Goal: Task Accomplishment & Management: Use online tool/utility

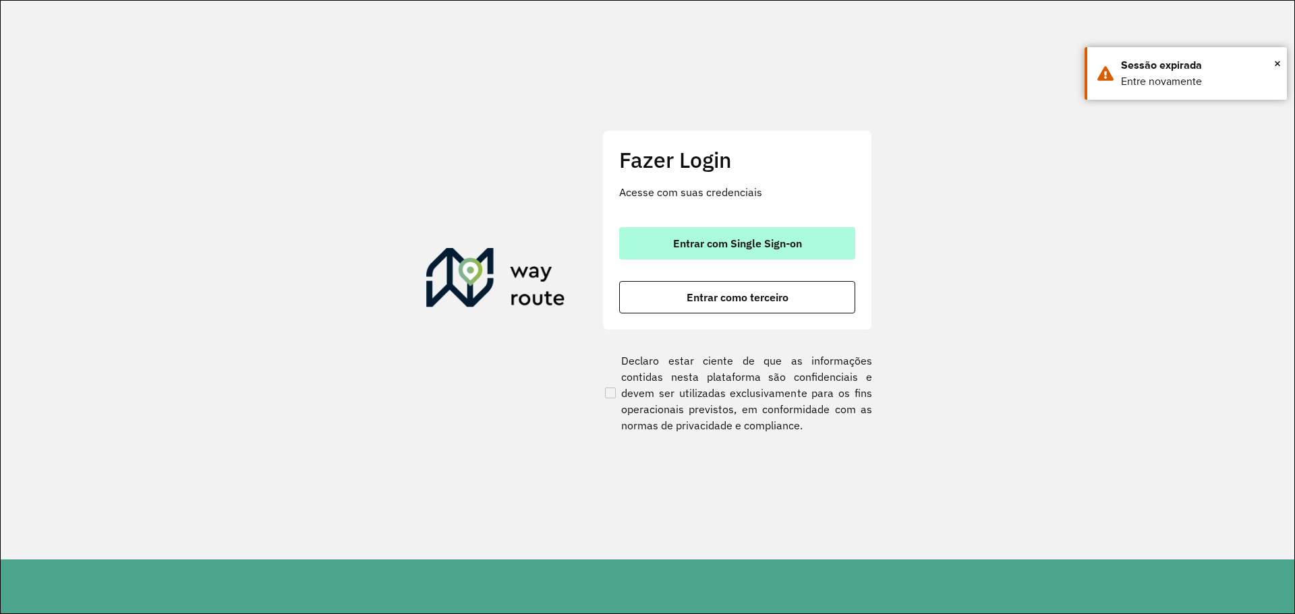
click at [791, 246] on span "Entrar com Single Sign-on" at bounding box center [737, 243] width 129 height 11
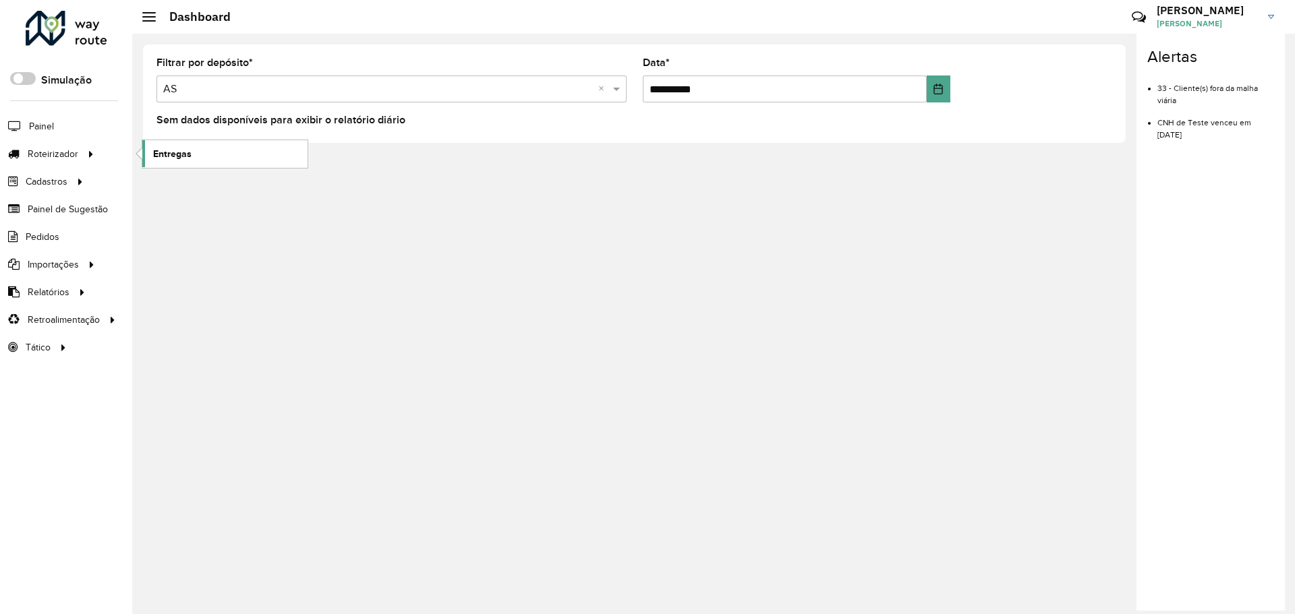
click at [169, 156] on span "Entregas" at bounding box center [172, 154] width 38 height 14
click at [40, 115] on link "Painel" at bounding box center [28, 126] width 57 height 27
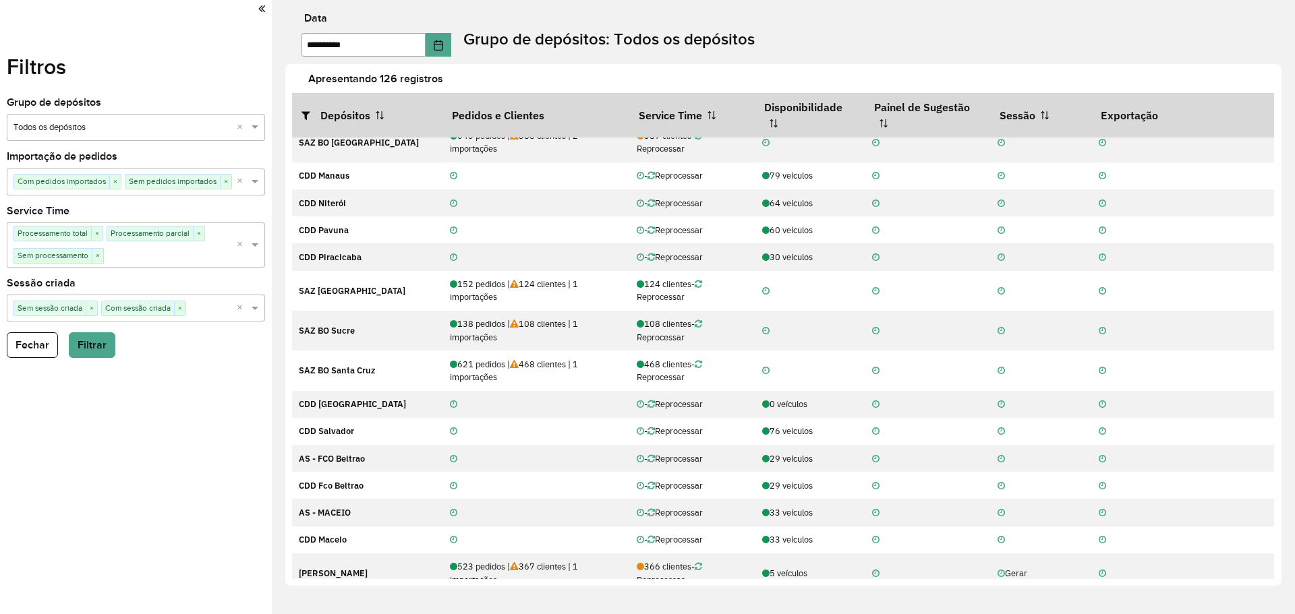
scroll to position [742, 0]
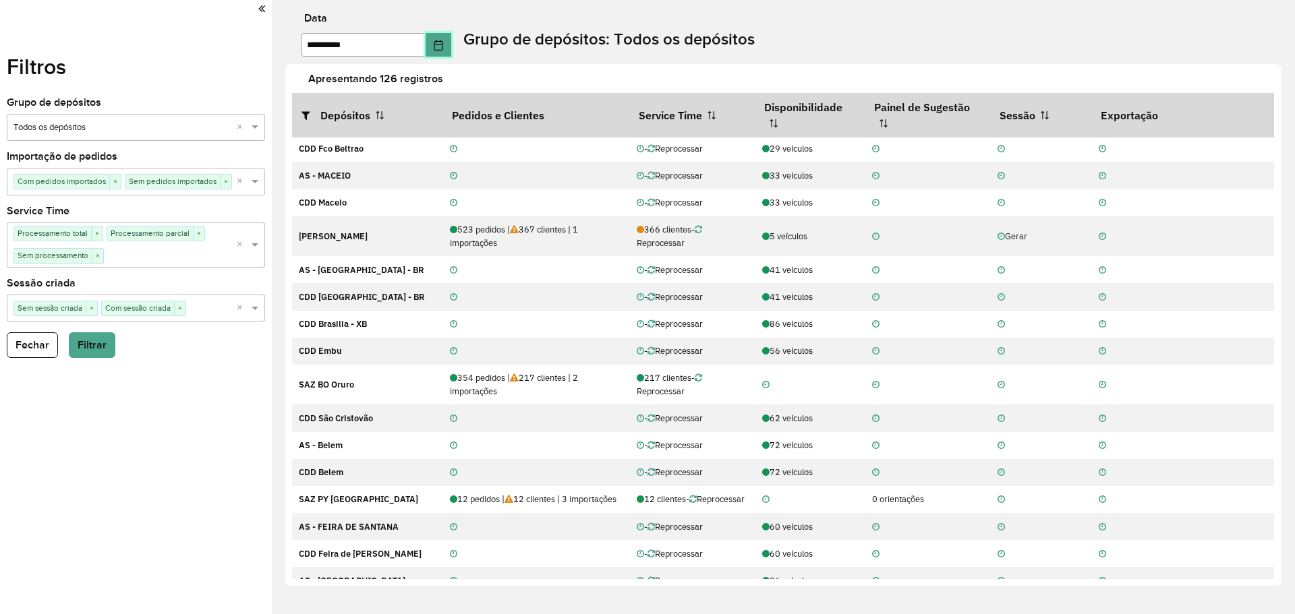
click at [451, 51] on button "Choose Date" at bounding box center [439, 45] width 26 height 24
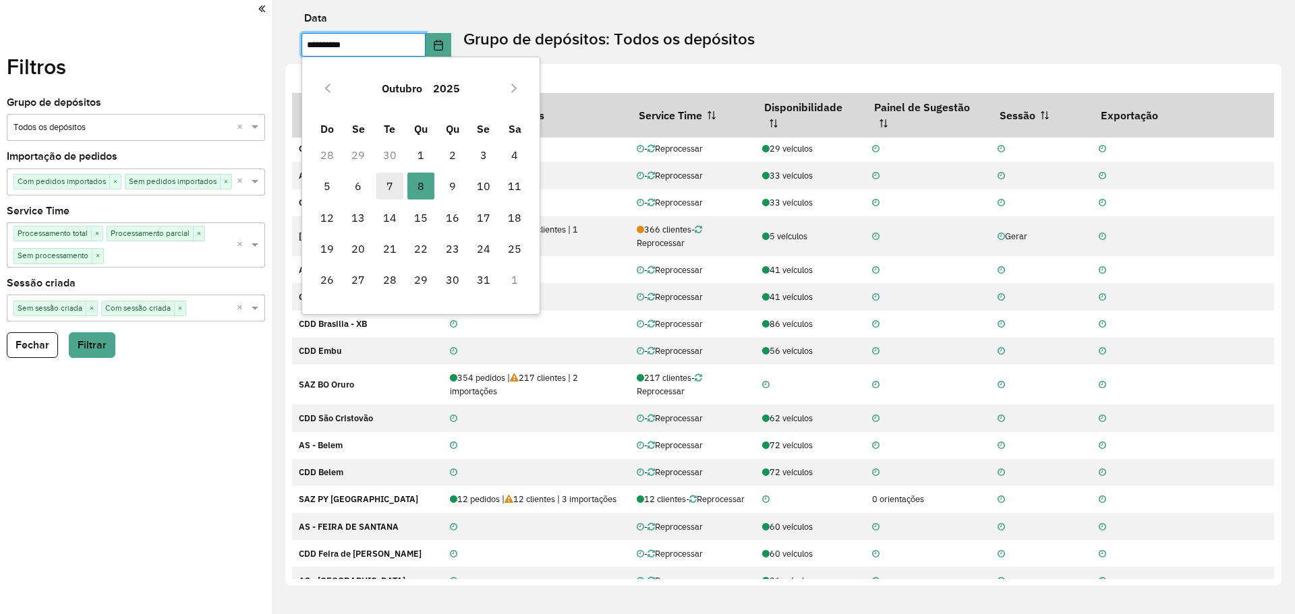
click at [391, 187] on span "7" at bounding box center [389, 186] width 27 height 27
type input "**********"
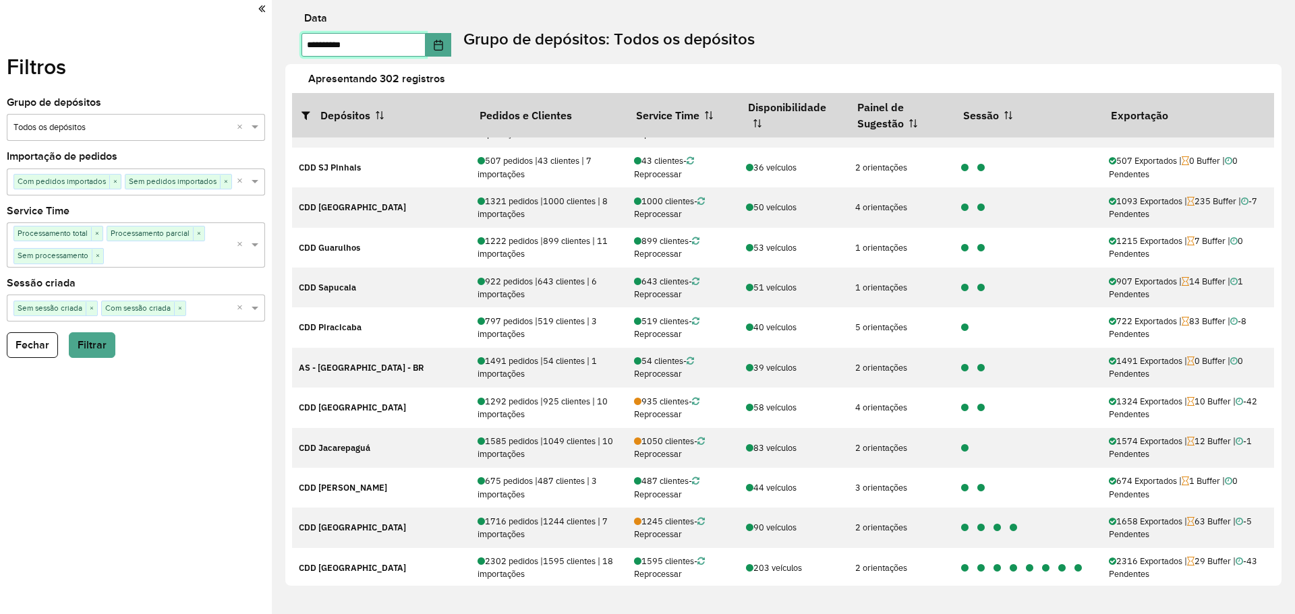
scroll to position [0, 0]
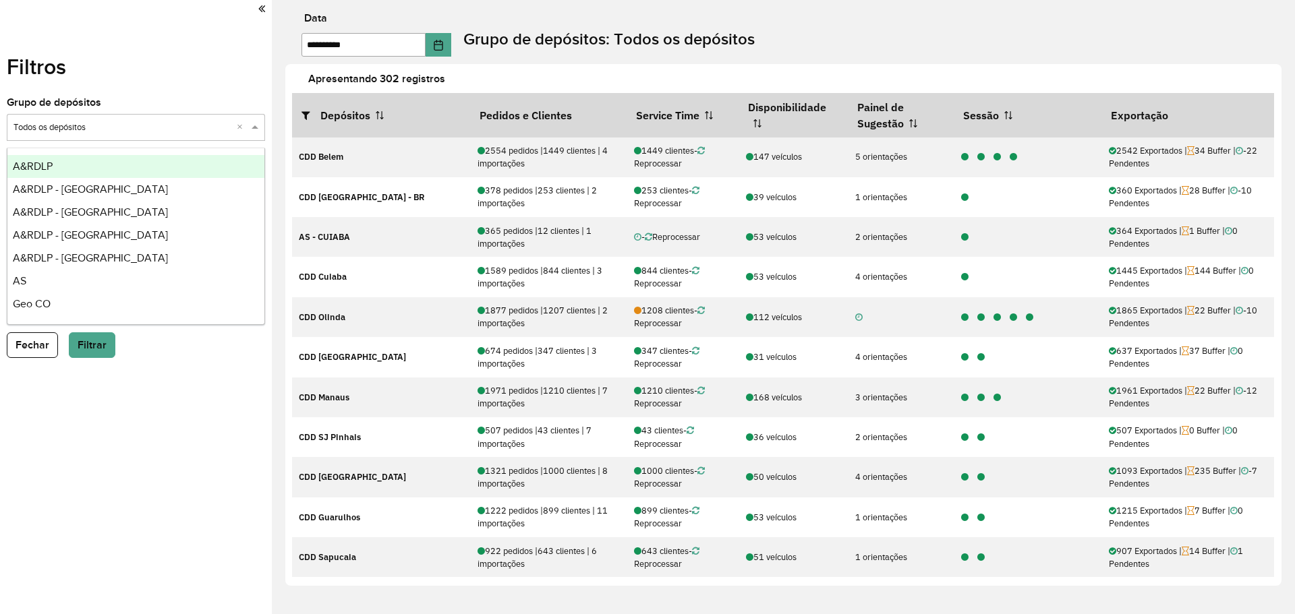
click at [172, 122] on input "text" at bounding box center [122, 127] width 218 height 13
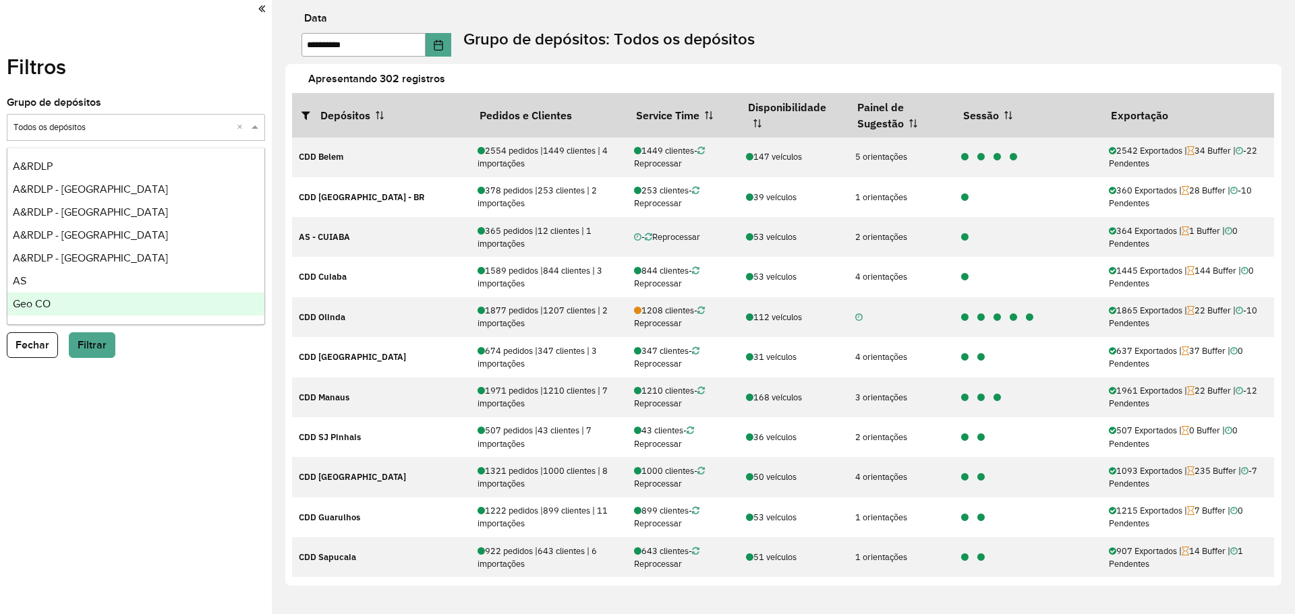
click at [138, 298] on div "Geo CO" at bounding box center [135, 304] width 257 height 23
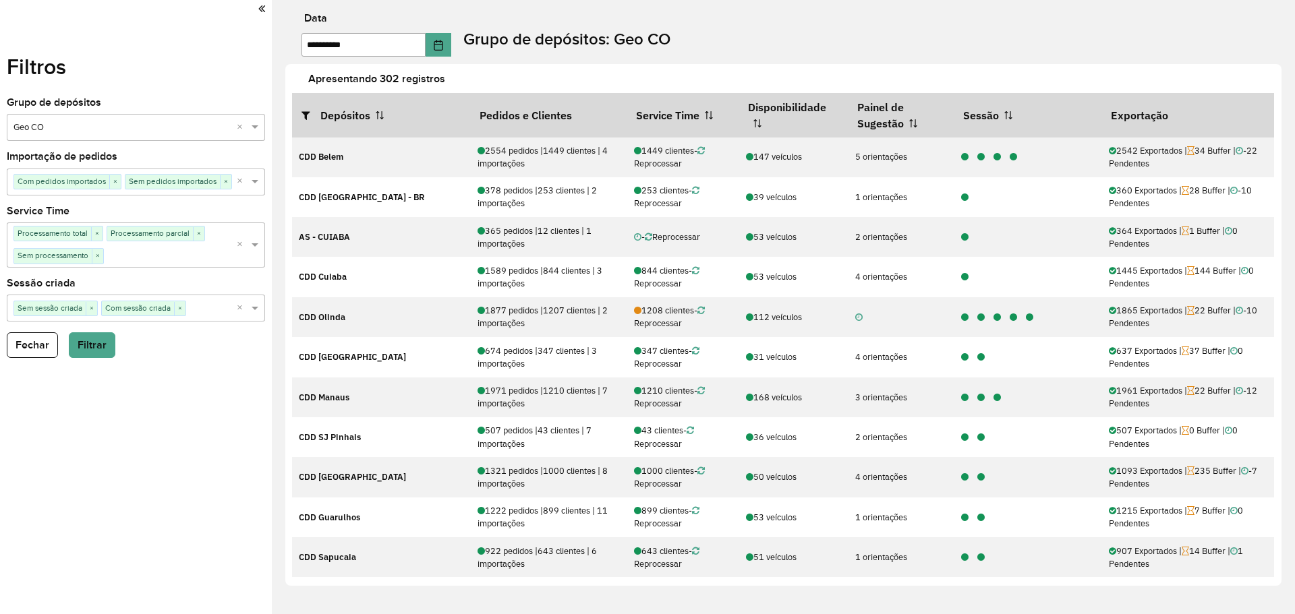
click at [194, 119] on div "Selecione um grupo × Geo CO ×" at bounding box center [136, 127] width 258 height 27
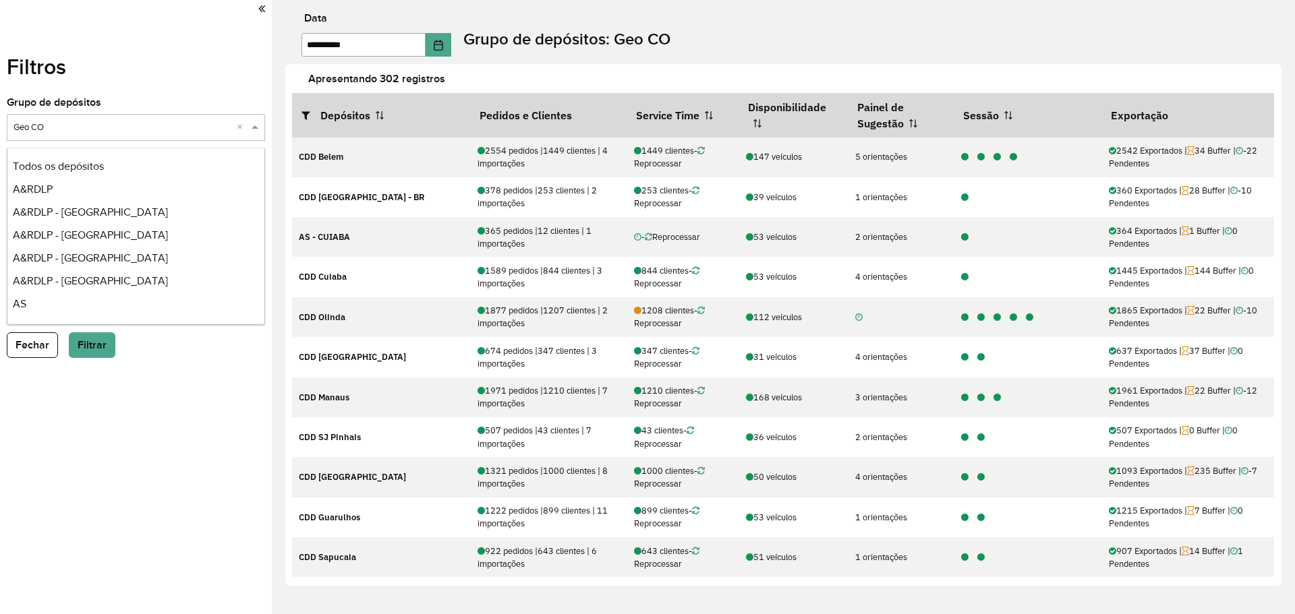
scroll to position [135, 0]
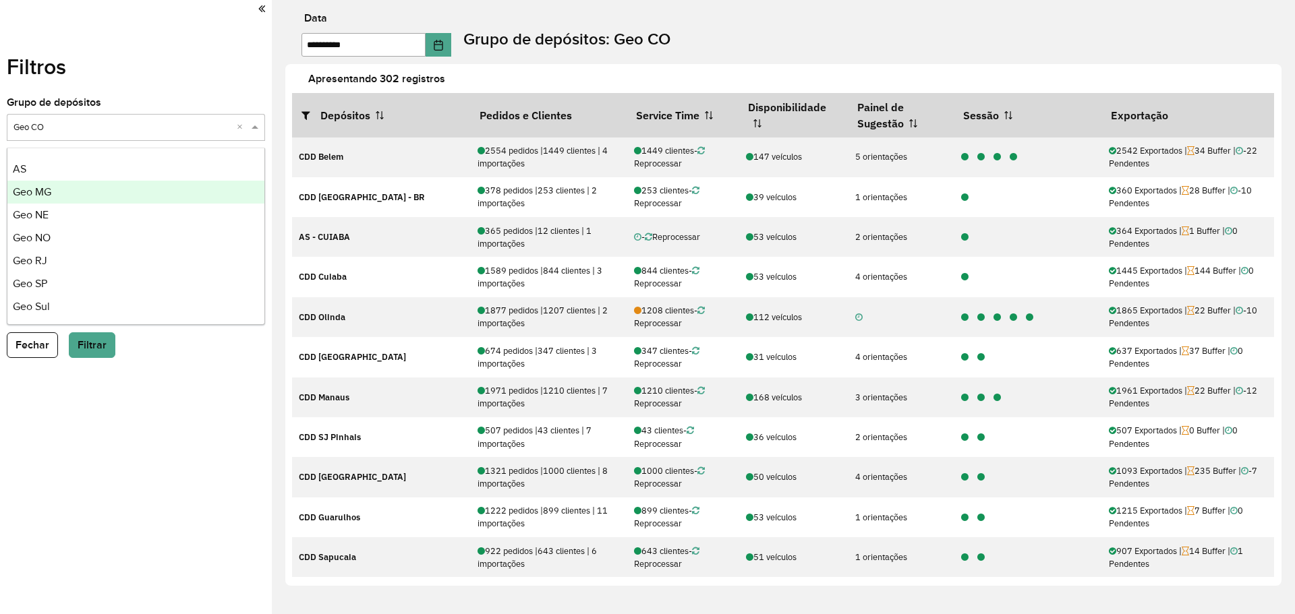
click at [111, 202] on div "Geo MG" at bounding box center [135, 192] width 257 height 23
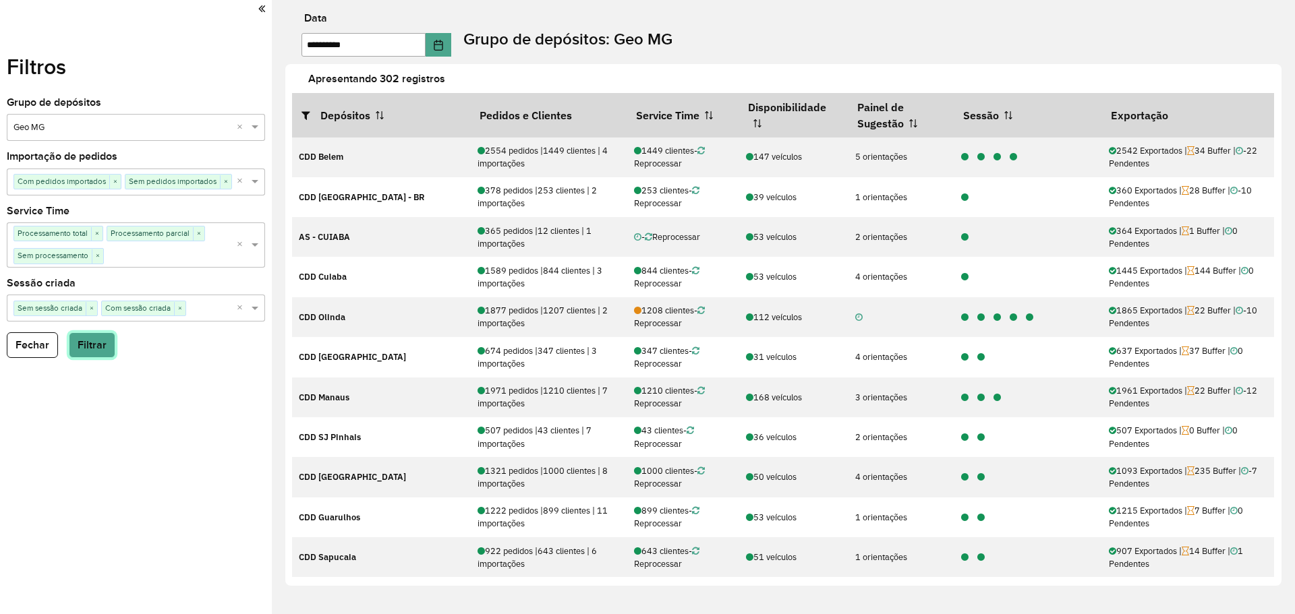
click at [98, 347] on button "Filtrar" at bounding box center [92, 346] width 47 height 26
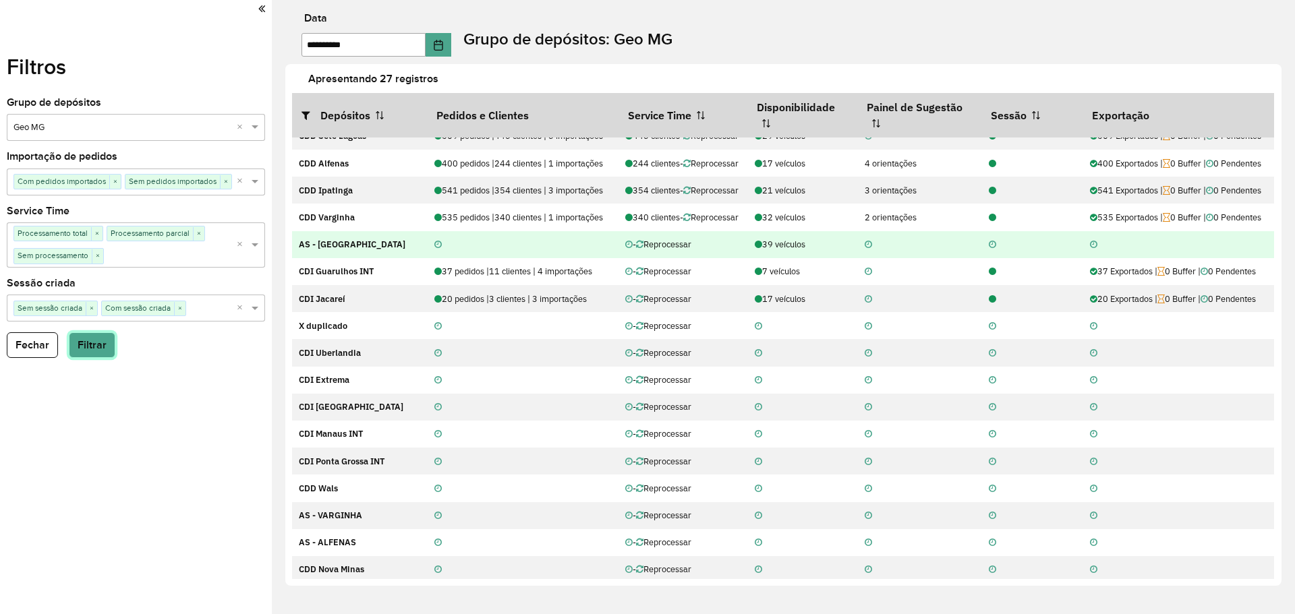
scroll to position [405, 0]
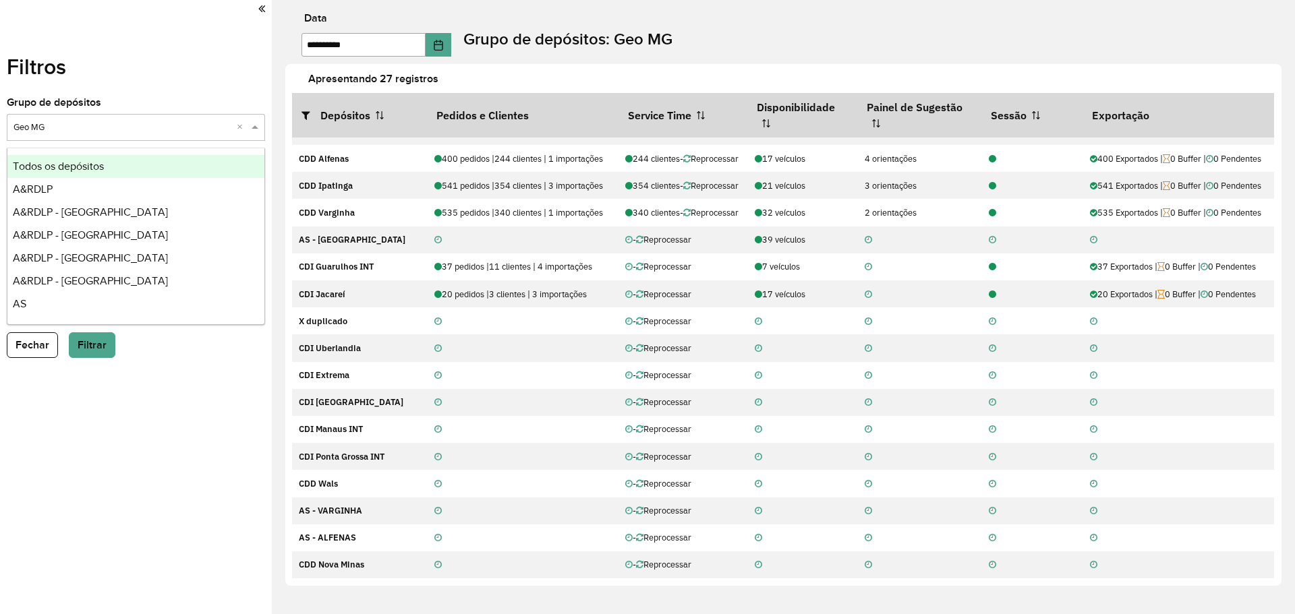
click at [144, 125] on input "text" at bounding box center [122, 127] width 218 height 13
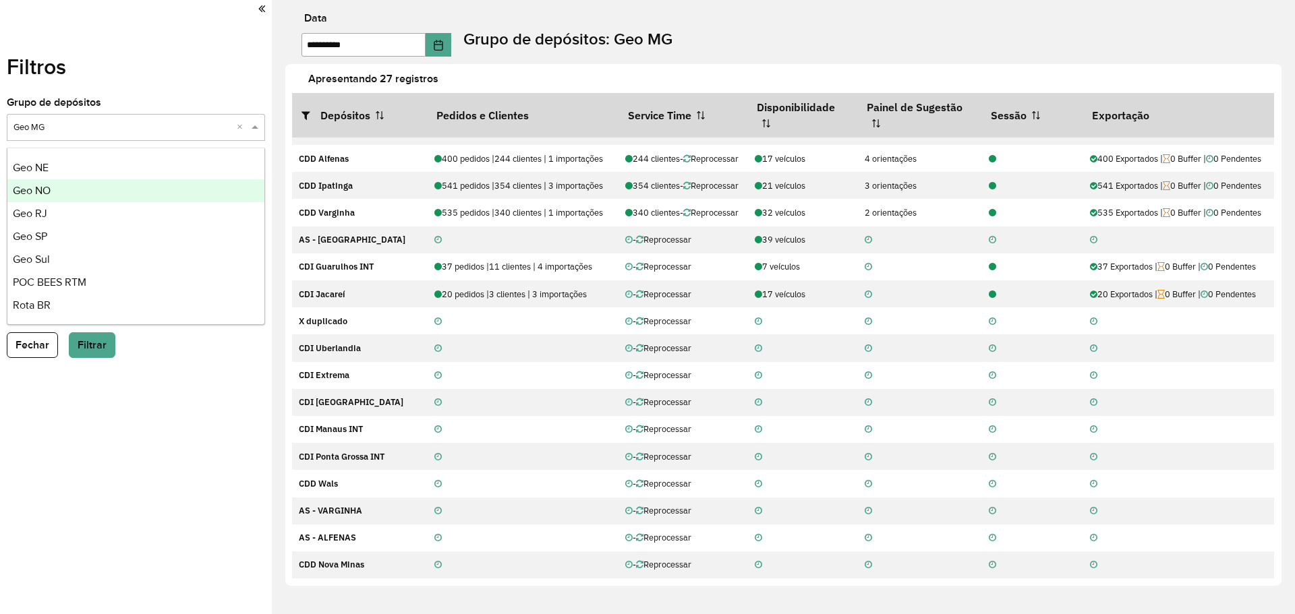
scroll to position [115, 0]
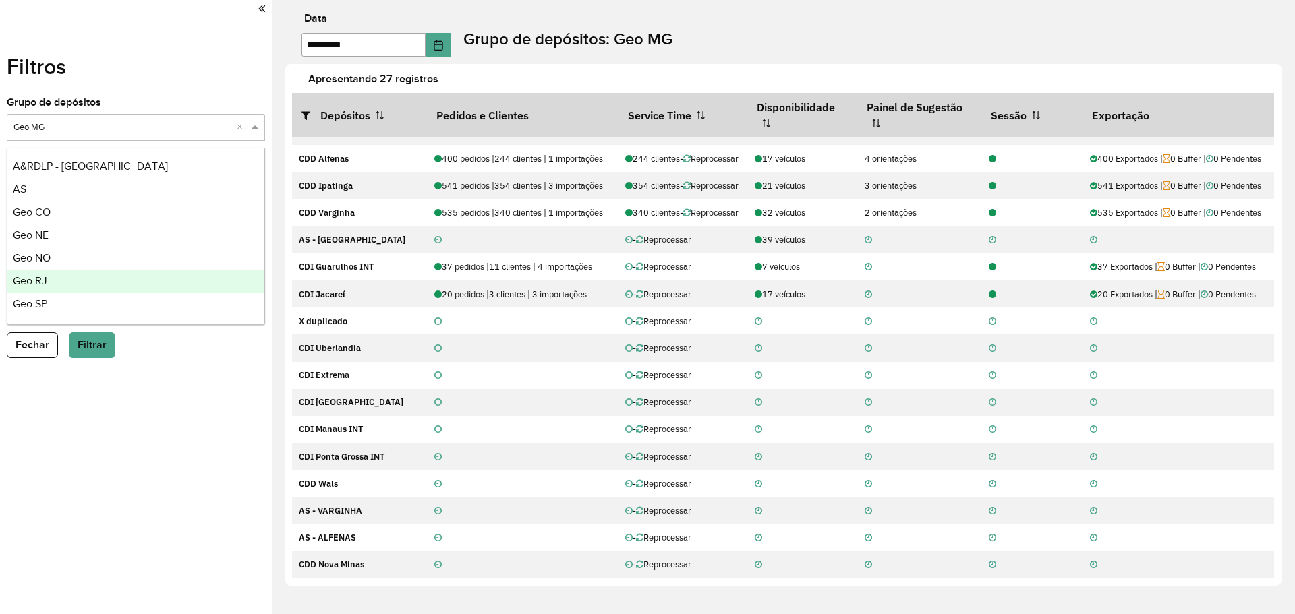
click at [68, 279] on div "Geo RJ" at bounding box center [135, 281] width 257 height 23
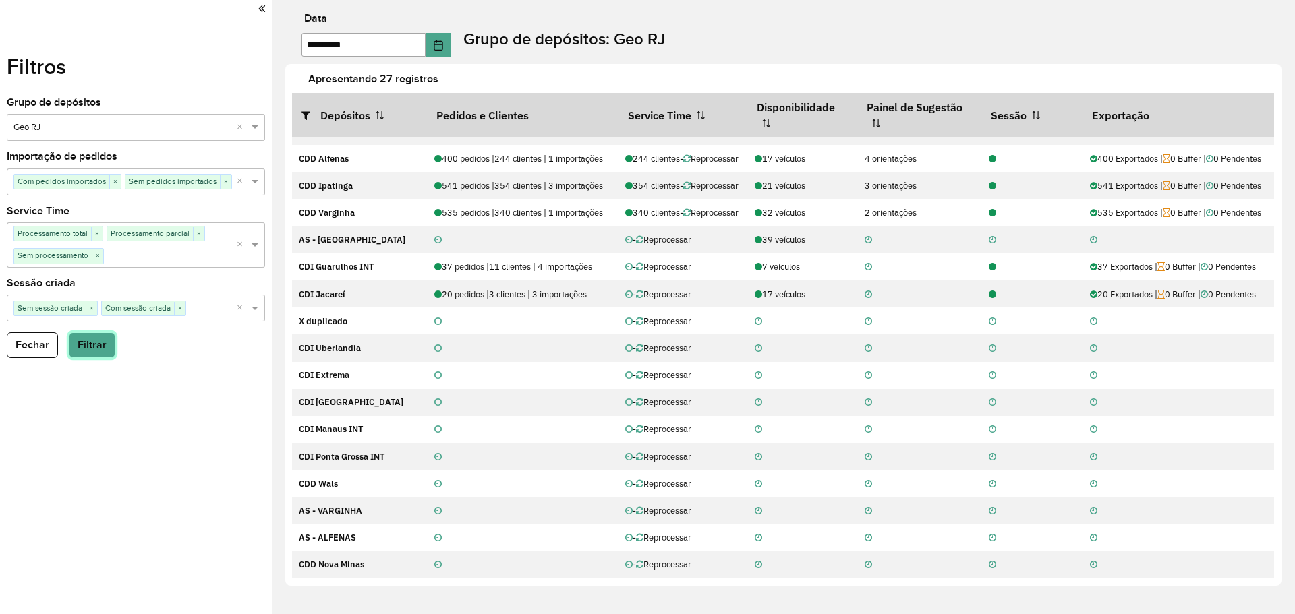
click at [101, 347] on button "Filtrar" at bounding box center [92, 346] width 47 height 26
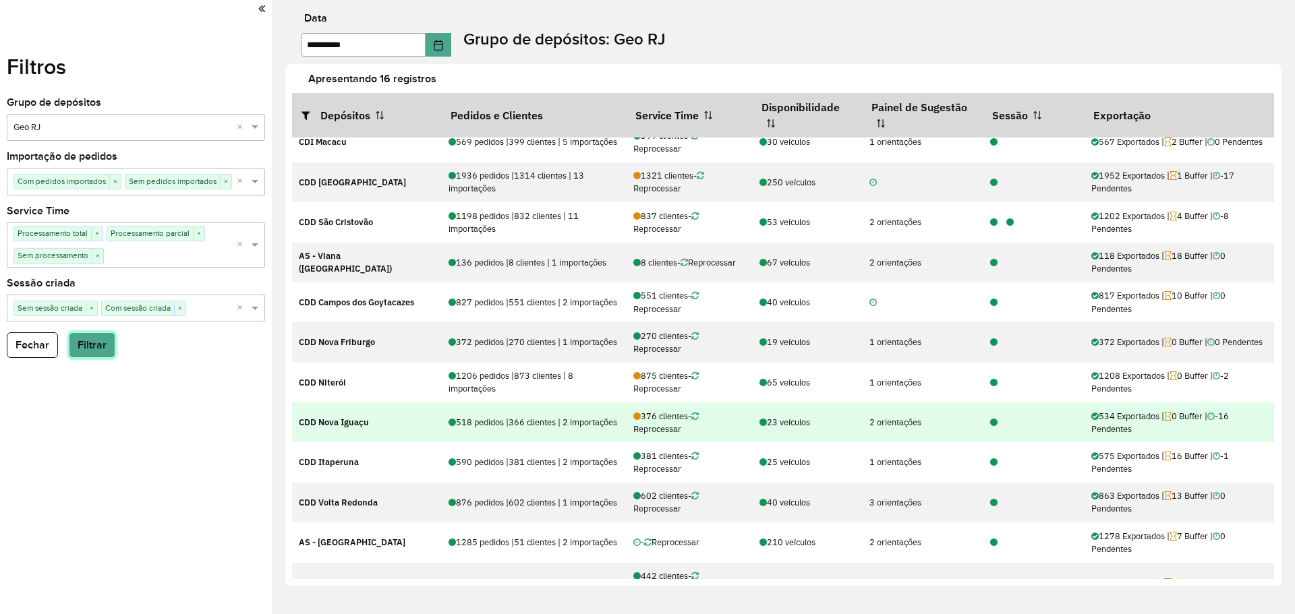
scroll to position [186, 0]
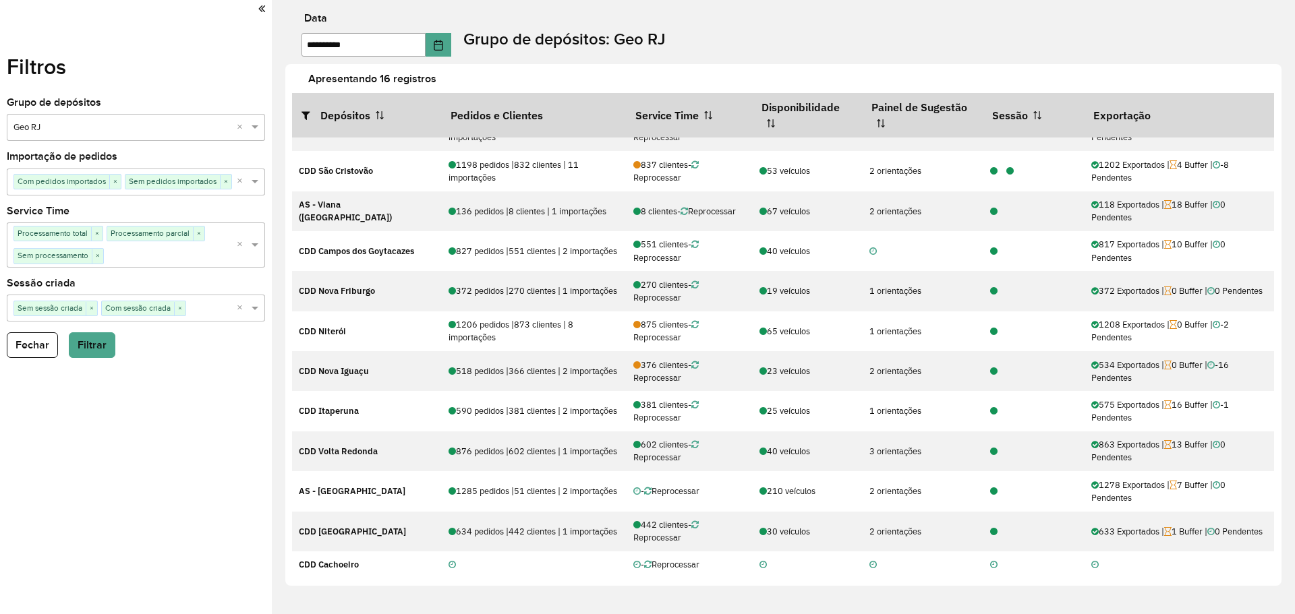
click at [116, 131] on input "text" at bounding box center [122, 127] width 218 height 13
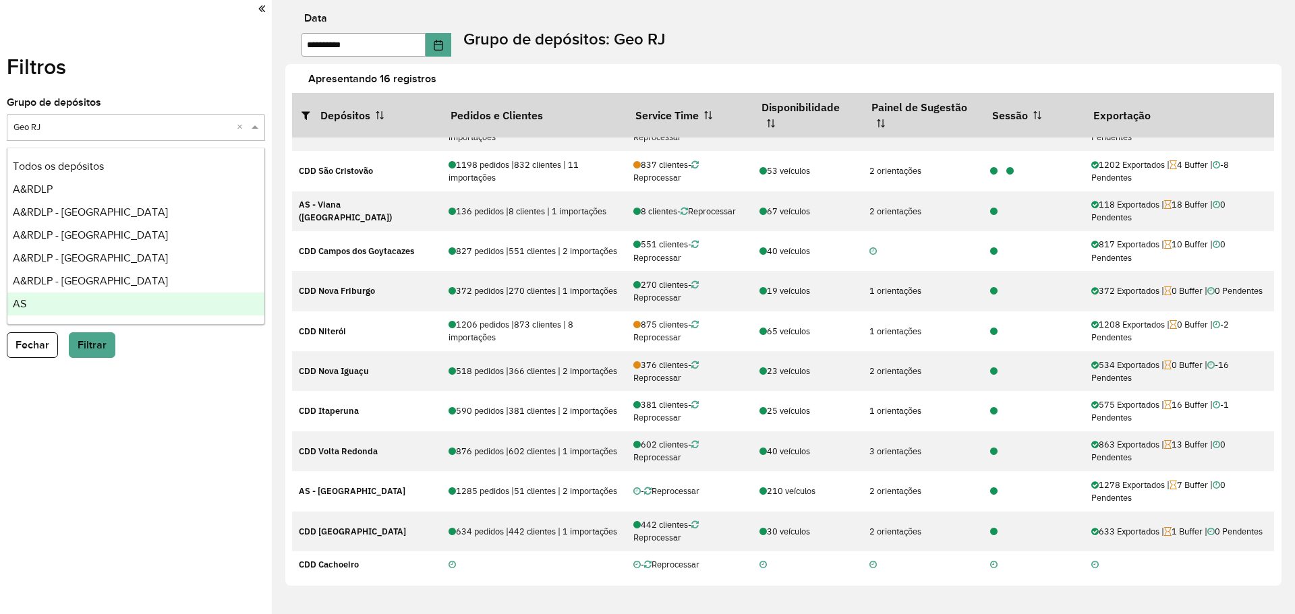
scroll to position [135, 0]
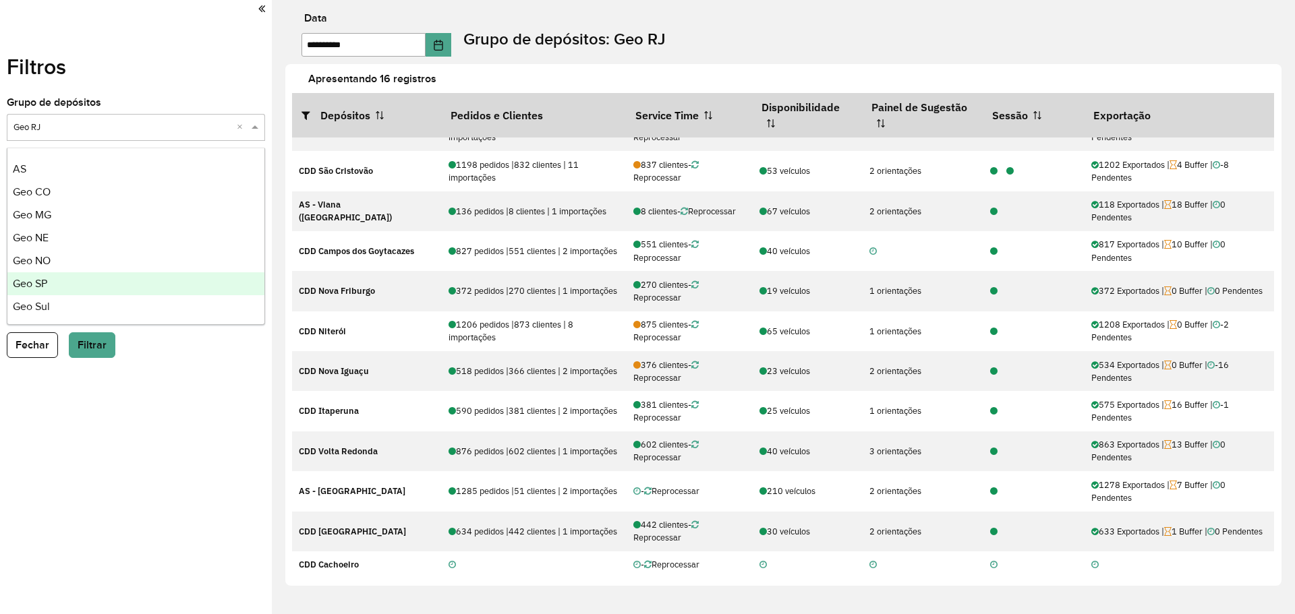
click at [118, 288] on div "Geo SP" at bounding box center [135, 283] width 257 height 23
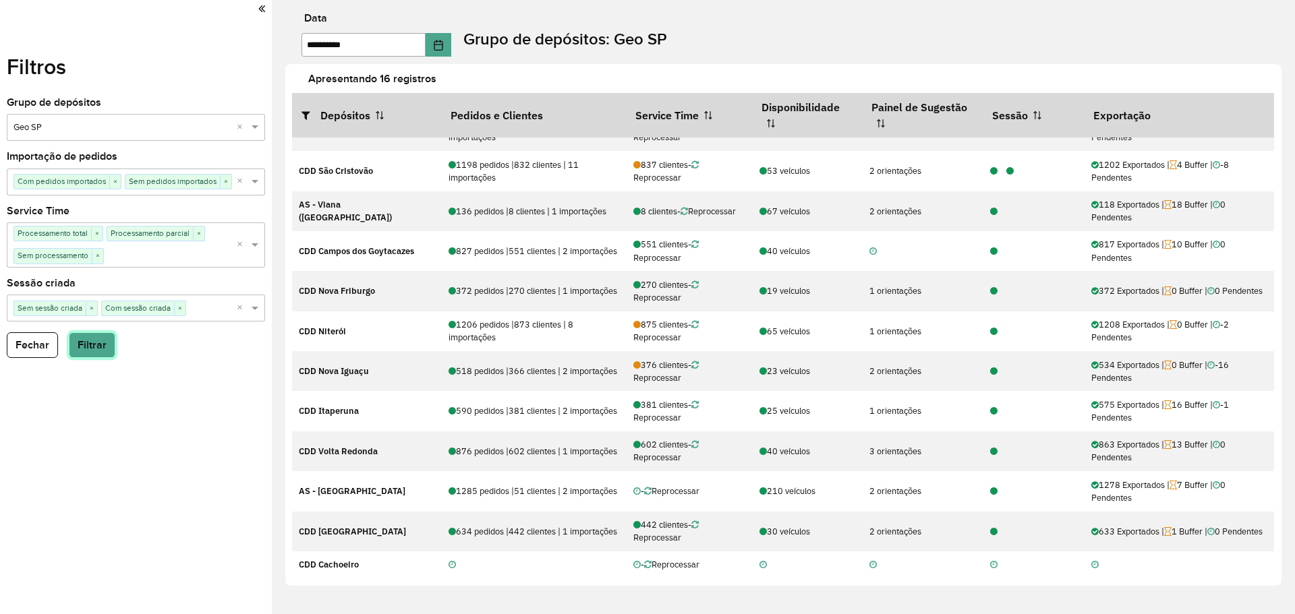
click at [90, 344] on button "Filtrar" at bounding box center [92, 346] width 47 height 26
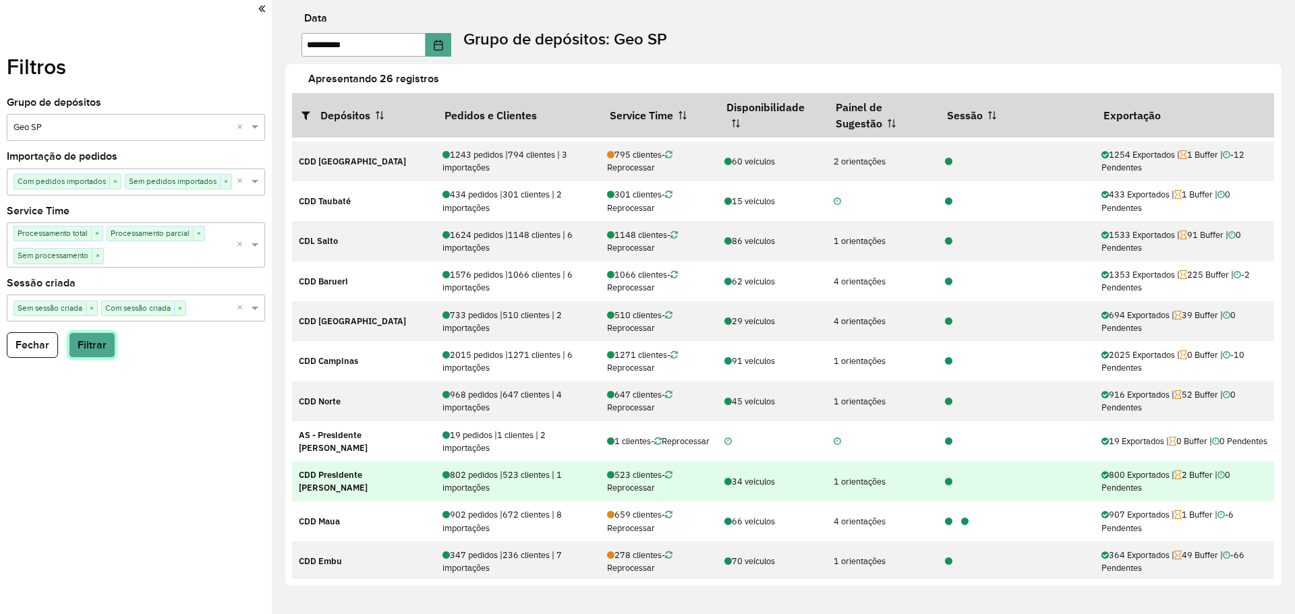
scroll to position [438, 0]
